Goal: Check status: Check status

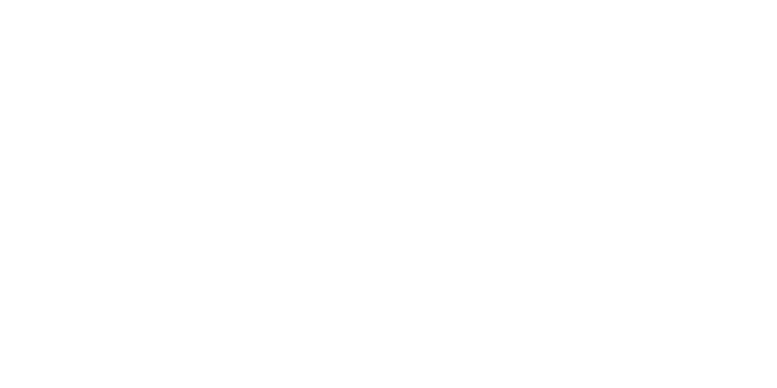
select select "100"
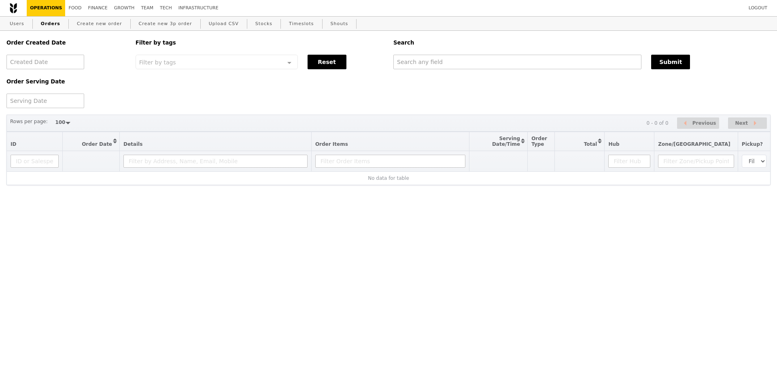
click at [48, 24] on link "Orders" at bounding box center [51, 24] width 26 height 15
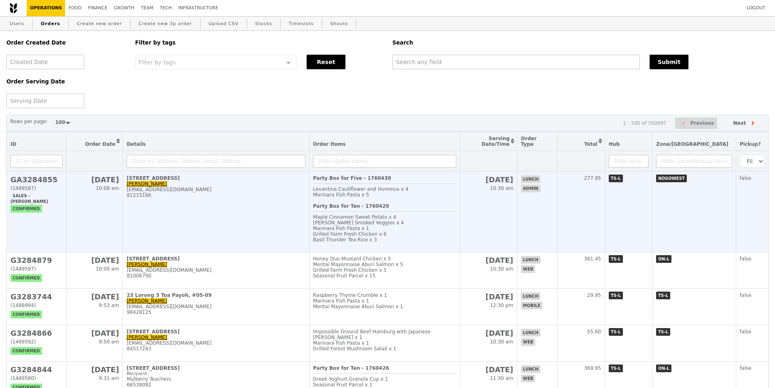
click at [220, 192] on div "81215166" at bounding box center [216, 195] width 179 height 6
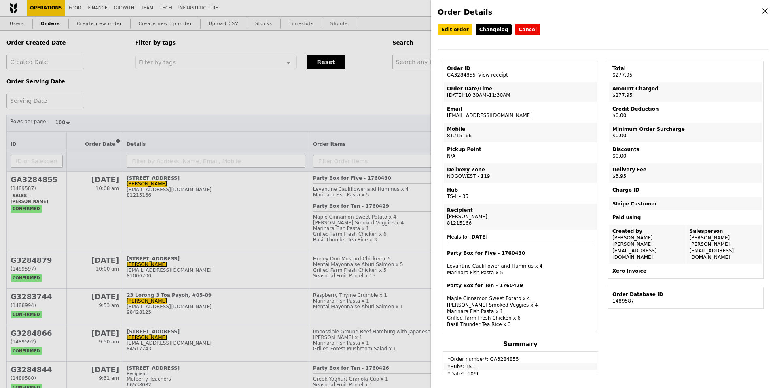
click at [460, 74] on td "Order ID GA3284855 – View receipt" at bounding box center [520, 71] width 153 height 19
copy td "GA3284855"
click at [498, 120] on td "Email [EMAIL_ADDRESS][DOMAIN_NAME]" at bounding box center [520, 111] width 153 height 19
click at [505, 262] on div "Party Box for Five - 1760430 Levantine Cauliflower and Hummus x 4 Marinara Fish…" at bounding box center [520, 263] width 147 height 26
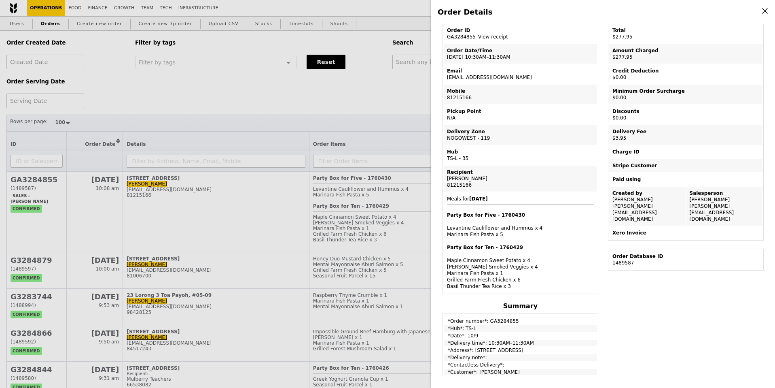
scroll to position [39, 0]
click at [481, 273] on div "Party Box for Ten - 1760429 Maple Cinnamon Sweet Potato x 4 [PERSON_NAME] Smoke…" at bounding box center [520, 265] width 147 height 45
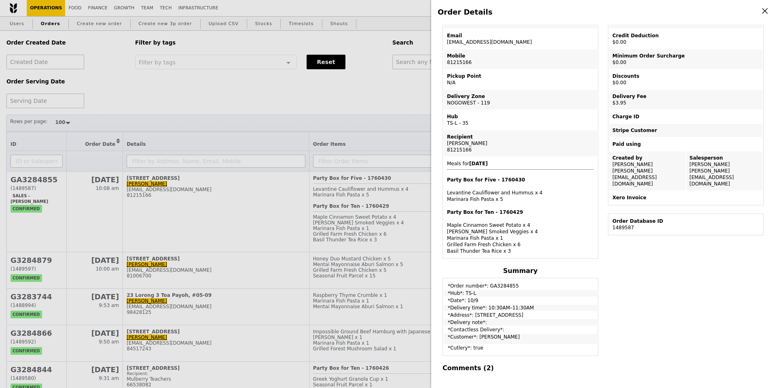
scroll to position [80, 0]
